Goal: Information Seeking & Learning: Understand process/instructions

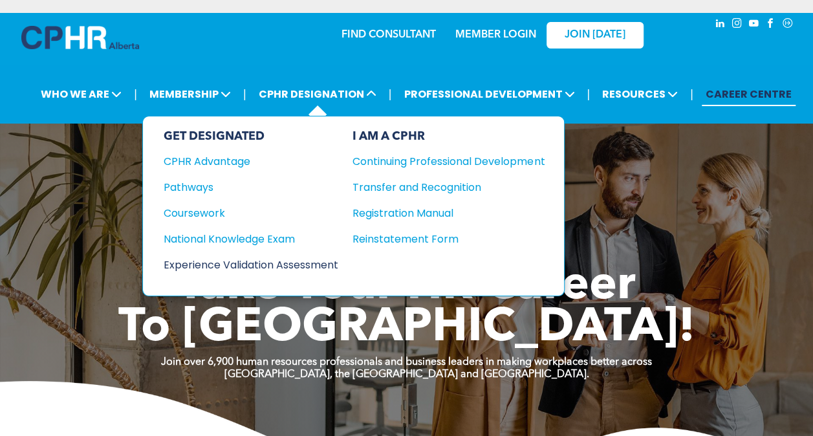
click at [271, 261] on div "Experience Validation Assessment" at bounding box center [242, 265] width 157 height 16
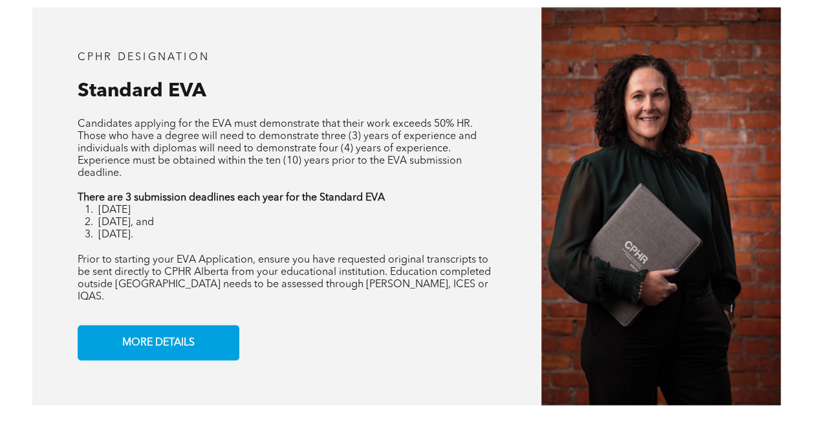
scroll to position [962, 0]
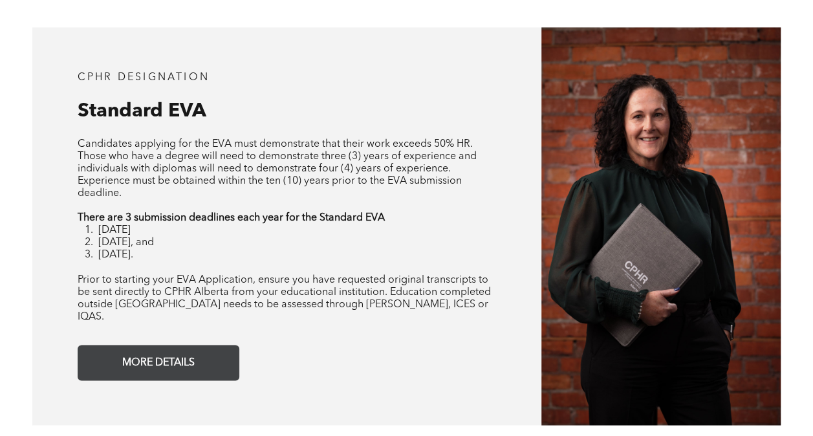
click at [173, 356] on span "MORE DETAILS" at bounding box center [159, 362] width 82 height 25
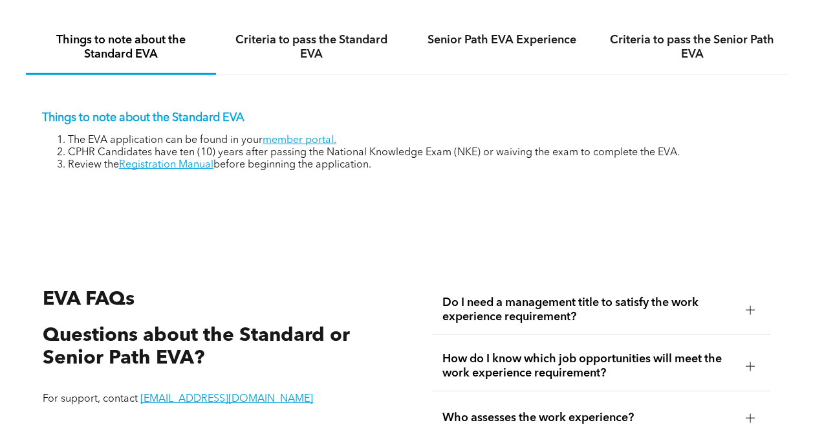
scroll to position [1857, 0]
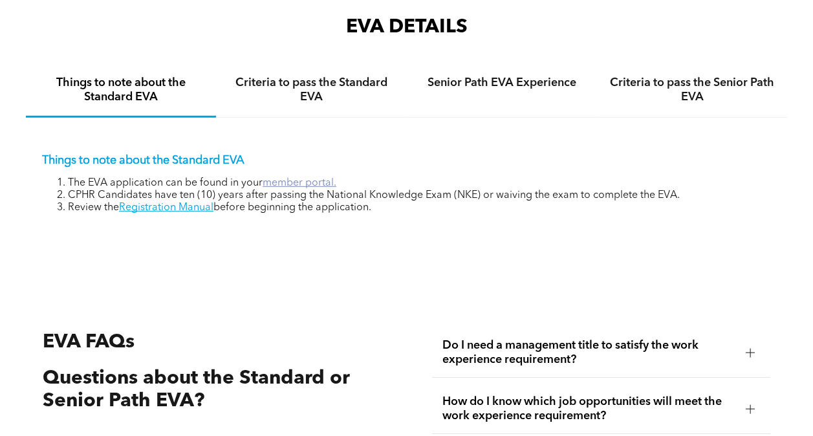
click at [304, 183] on link "member portal." at bounding box center [300, 183] width 74 height 10
click at [162, 212] on link "Registration Manual" at bounding box center [166, 208] width 94 height 10
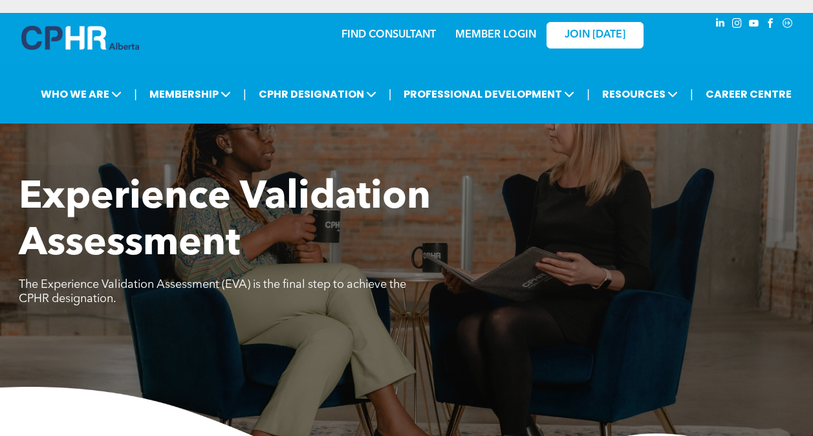
scroll to position [1857, 0]
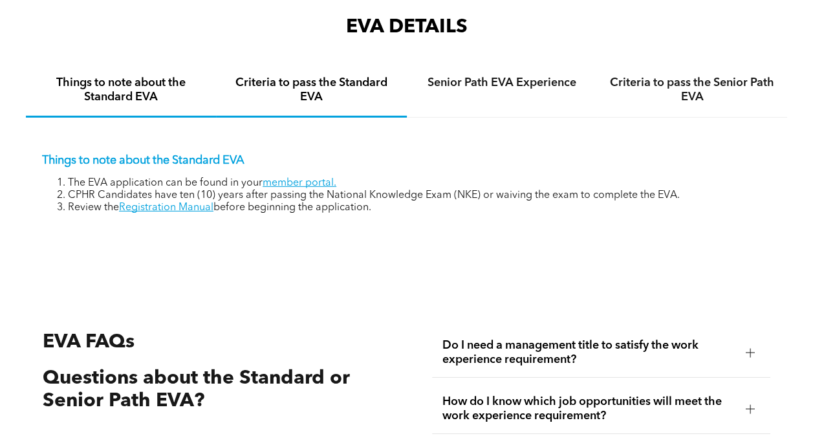
click at [324, 85] on h4 "Criteria to pass the Standard EVA" at bounding box center [311, 90] width 167 height 28
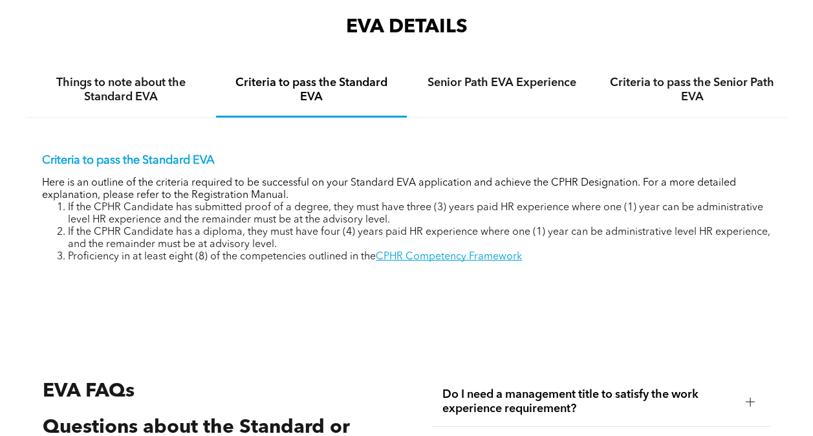
click at [324, 85] on h4 "Criteria to pass the Standard EVA" at bounding box center [311, 90] width 167 height 28
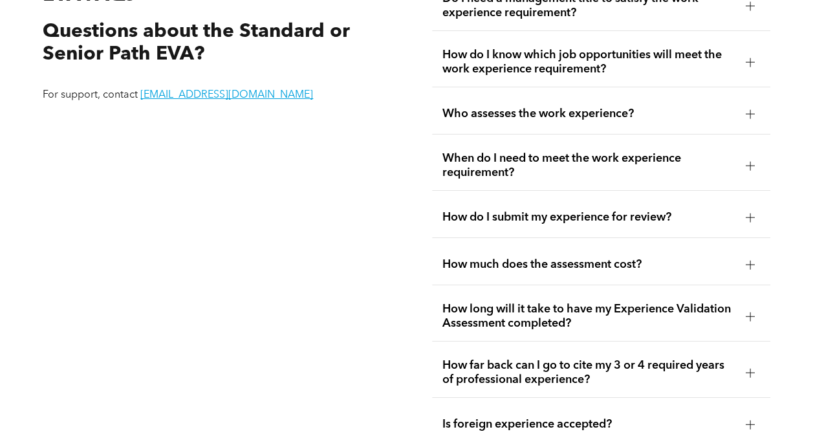
scroll to position [2263, 0]
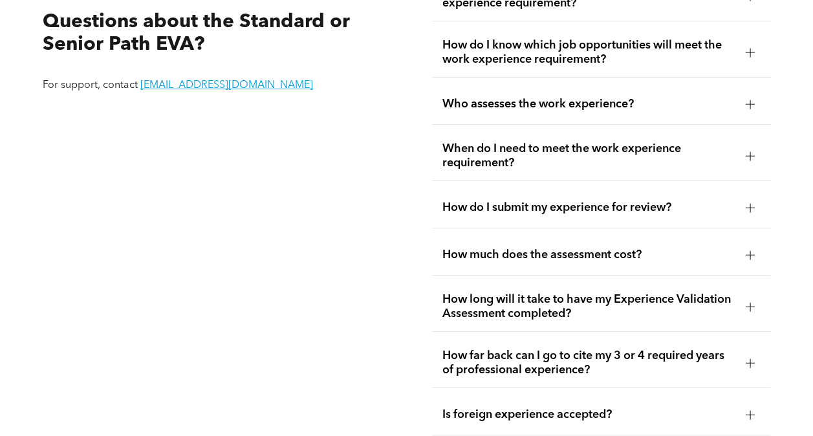
click at [741, 204] on div at bounding box center [750, 207] width 19 height 19
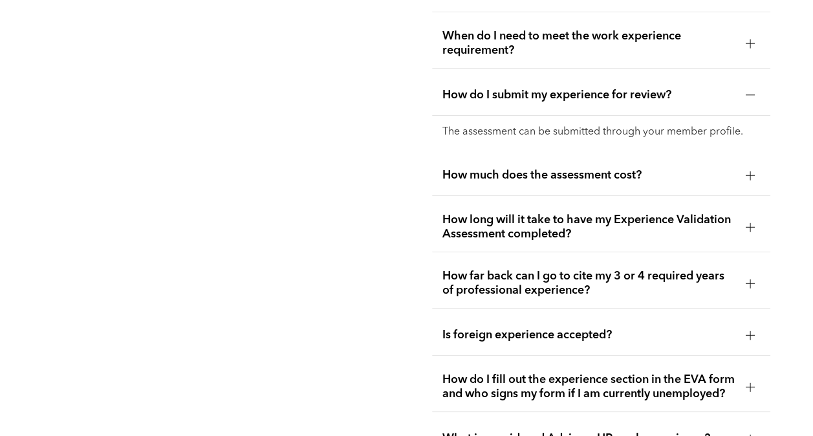
scroll to position [2386, 0]
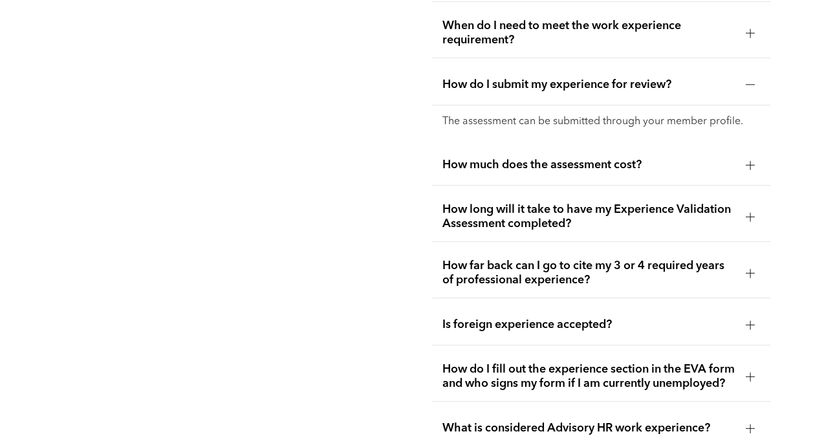
click at [743, 212] on div at bounding box center [750, 216] width 19 height 19
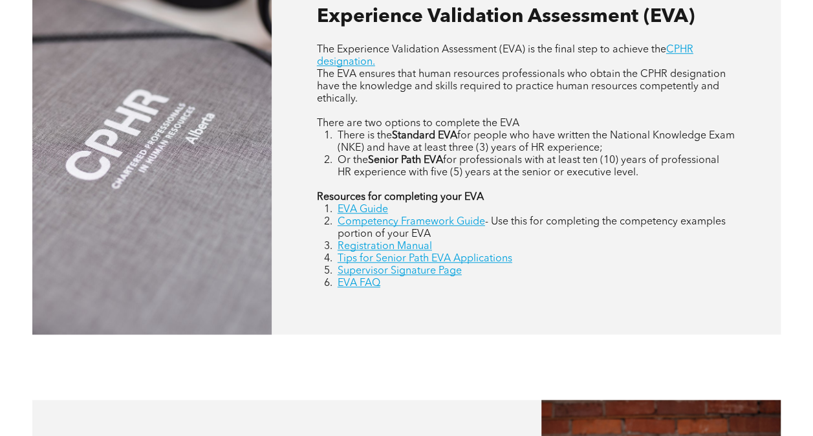
scroll to position [593, 0]
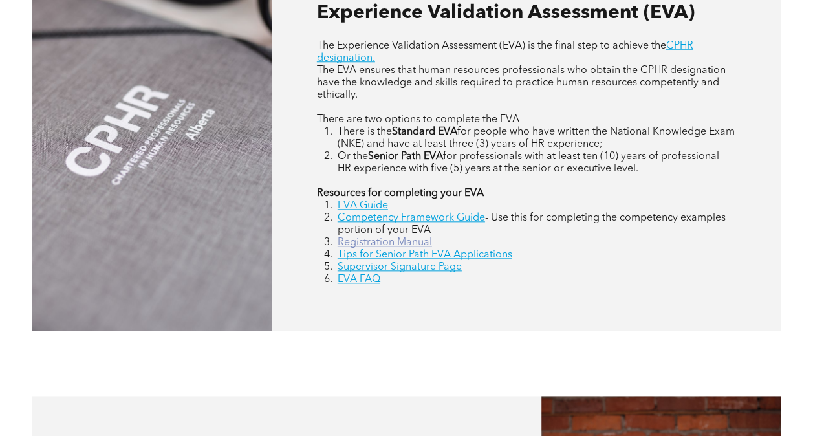
click at [412, 245] on link "Registration Manual" at bounding box center [385, 242] width 94 height 10
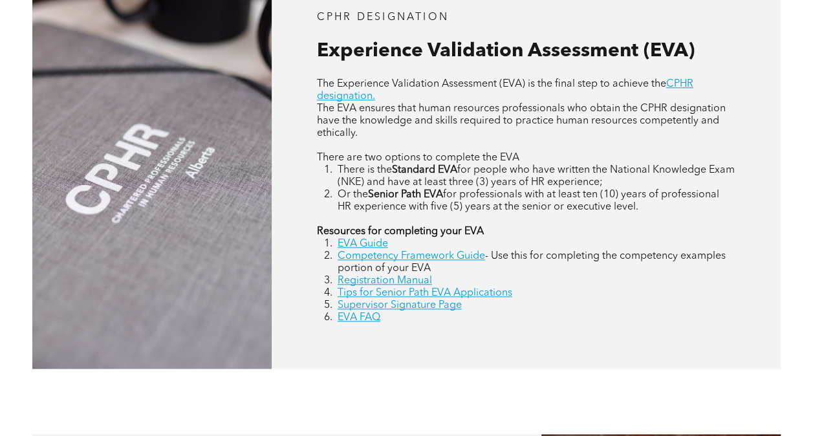
scroll to position [558, 0]
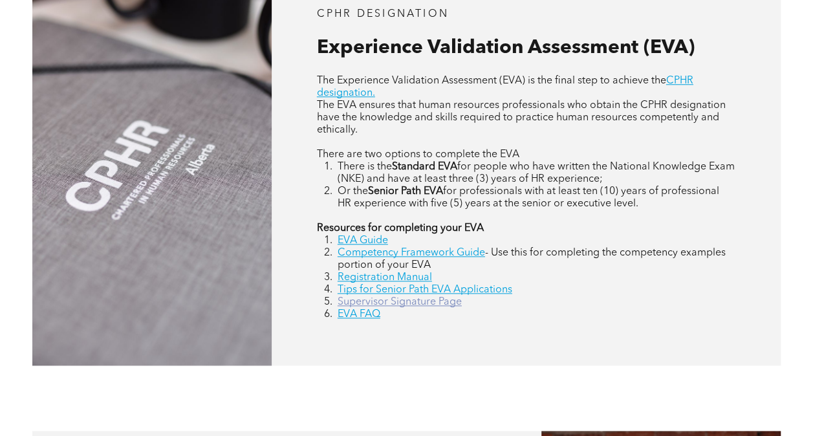
click at [435, 307] on link "Supervisor Signature Page" at bounding box center [400, 302] width 124 height 10
click at [448, 293] on link "Tips for Senior Path EVA Applications" at bounding box center [425, 290] width 175 height 10
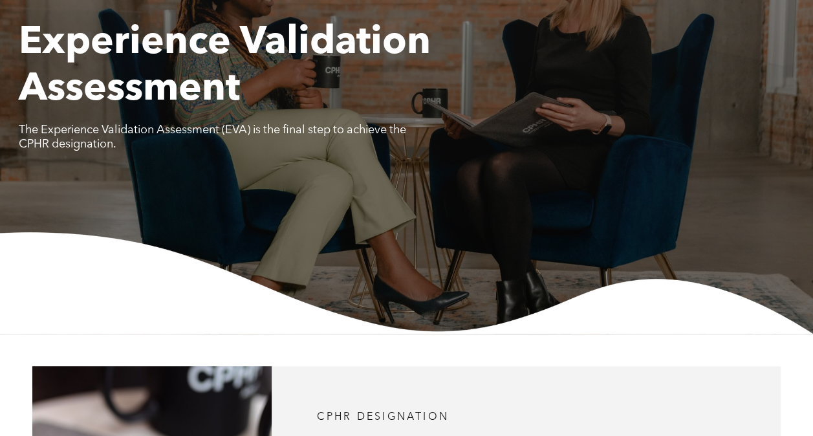
scroll to position [0, 0]
